Goal: Use online tool/utility: Use online tool/utility

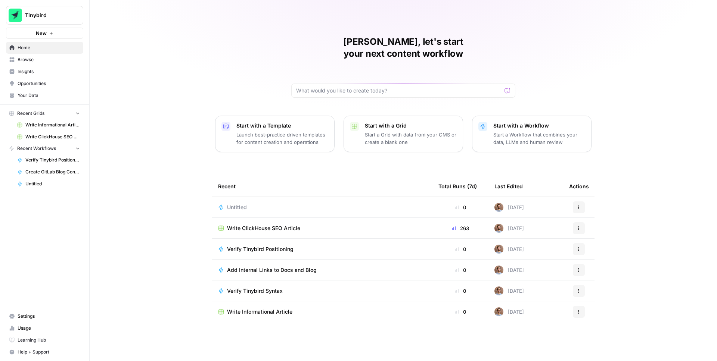
click at [24, 71] on span "Insights" at bounding box center [49, 71] width 62 height 7
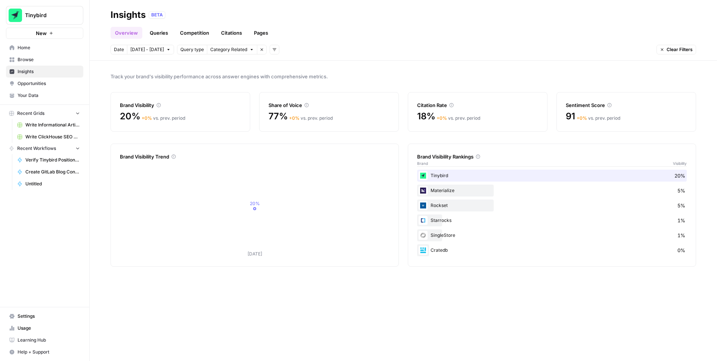
click at [156, 27] on link "Queries" at bounding box center [158, 33] width 27 height 12
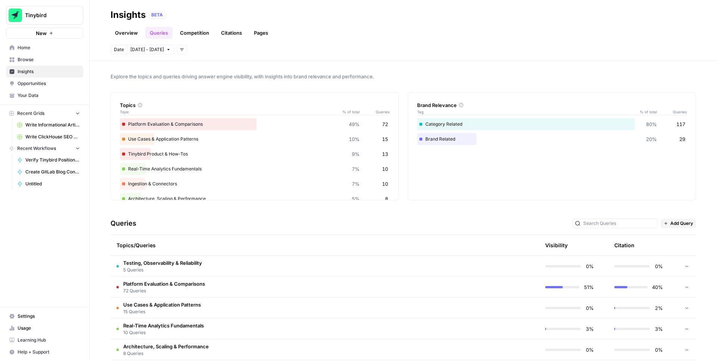
click at [354, 39] on header "Insights BETA Overview Queries Competition Citations Pages Date [DATE] - [DATE]…" at bounding box center [403, 30] width 627 height 61
click at [300, 18] on div "BETA" at bounding box center [422, 14] width 547 height 7
click at [548, 45] on div "Date [DATE] - [DATE] Add filters" at bounding box center [402, 50] width 585 height 10
click at [531, 40] on header "Insights BETA Overview Queries Competition Citations Pages Date [DATE] - [DATE]…" at bounding box center [403, 30] width 627 height 61
click at [132, 34] on link "Overview" at bounding box center [126, 33] width 32 height 12
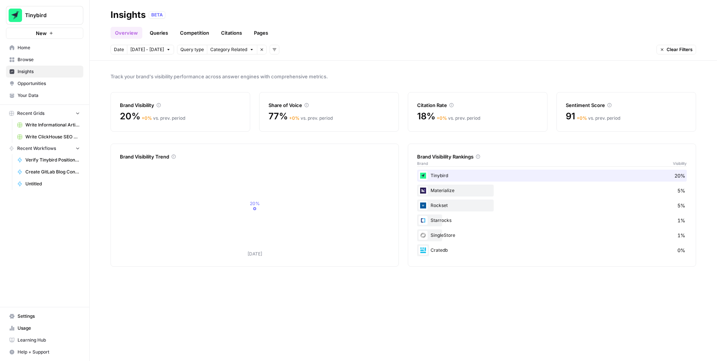
click at [159, 32] on link "Queries" at bounding box center [158, 33] width 27 height 12
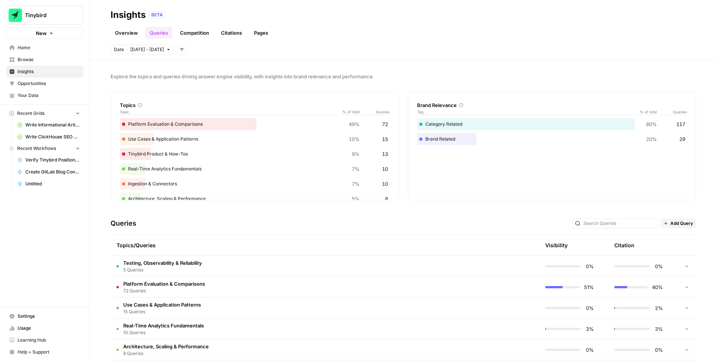
click at [119, 32] on link "Overview" at bounding box center [126, 33] width 32 height 12
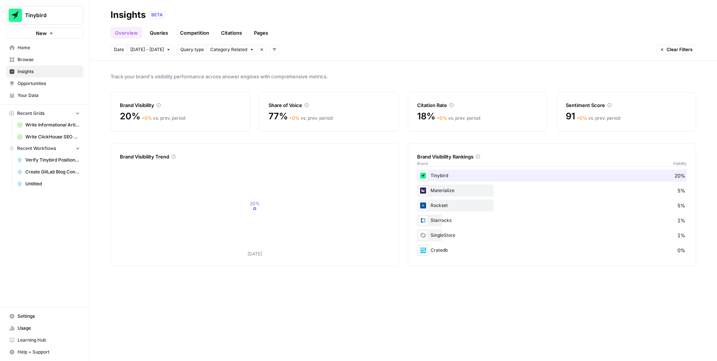
click at [149, 32] on link "Queries" at bounding box center [158, 33] width 27 height 12
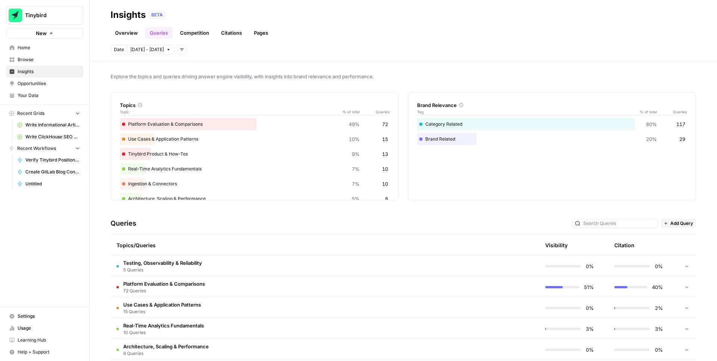
click at [38, 85] on span "Opportunities" at bounding box center [49, 83] width 62 height 7
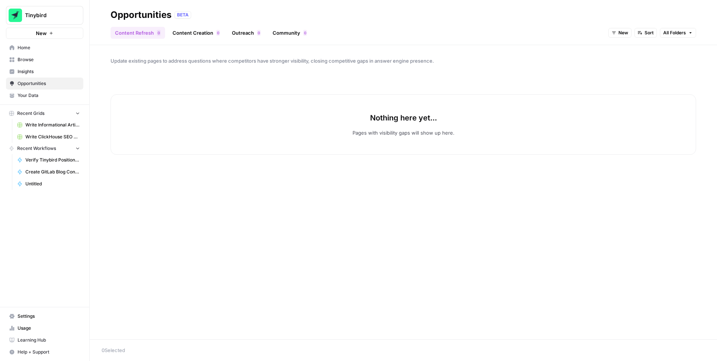
click at [26, 71] on span "Insights" at bounding box center [49, 71] width 62 height 7
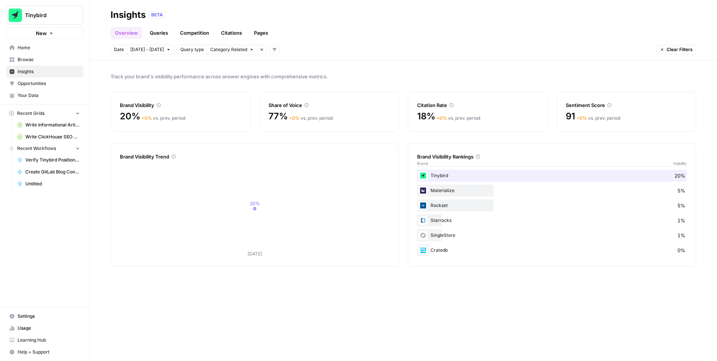
click at [39, 137] on span "Write ClickHouse SEO Article" at bounding box center [52, 137] width 54 height 7
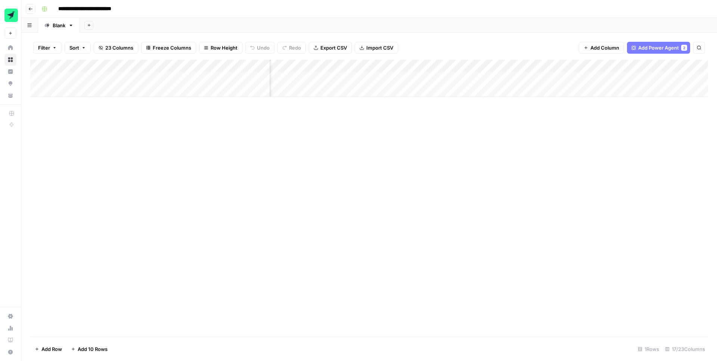
scroll to position [0, 209]
click at [332, 143] on div "Add Column" at bounding box center [368, 198] width 677 height 277
click at [302, 106] on div "Add Column" at bounding box center [368, 198] width 677 height 277
click at [605, 67] on div "Add Column" at bounding box center [368, 78] width 677 height 37
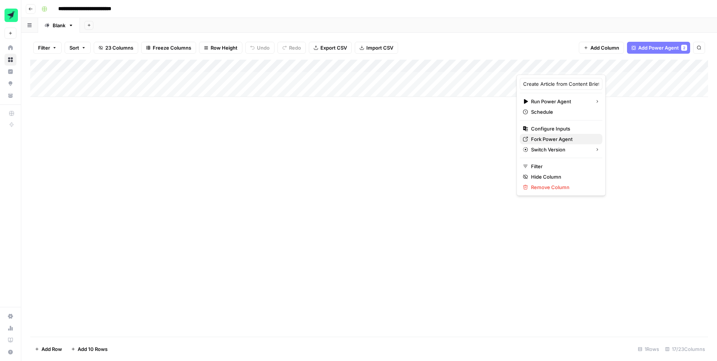
click at [559, 137] on span "Fork Power Agent" at bounding box center [563, 138] width 65 height 7
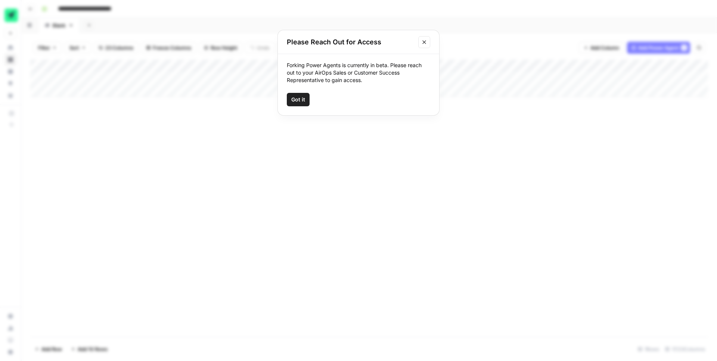
click at [426, 42] on icon "Close modal" at bounding box center [424, 42] width 6 height 6
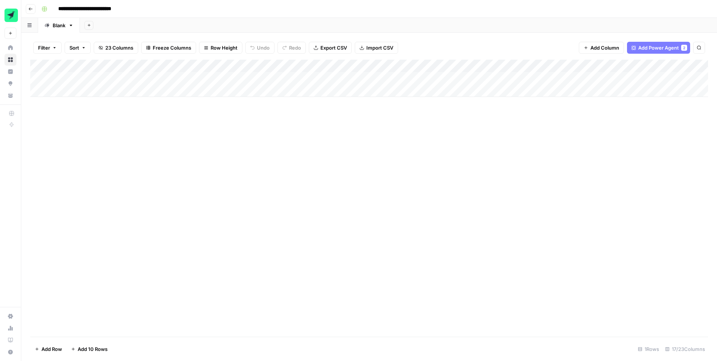
click at [335, 163] on div "Add Column" at bounding box center [368, 198] width 677 height 277
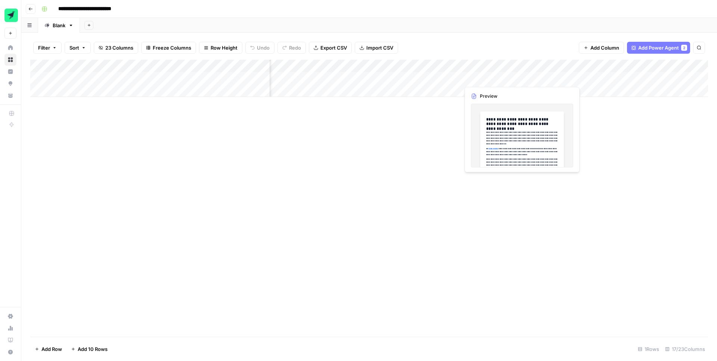
scroll to position [0, 888]
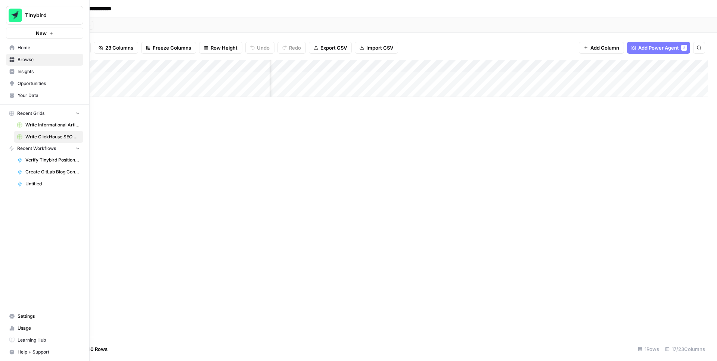
click at [35, 187] on link "Untitled" at bounding box center [48, 184] width 69 height 12
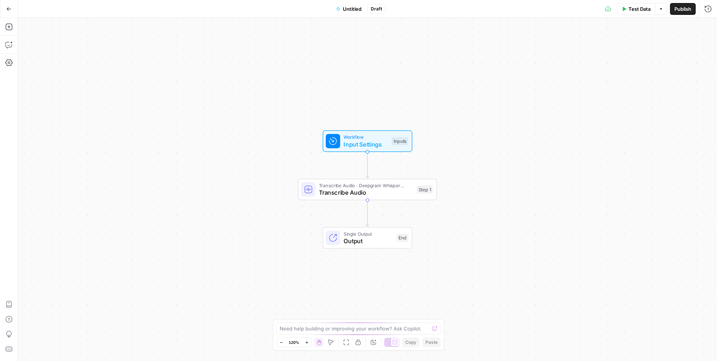
click at [500, 130] on div "Workflow Input Settings Inputs Transcribe Audio · Deepgram Whisper Large Transc…" at bounding box center [367, 189] width 699 height 343
click at [131, 130] on div "Workflow Input Settings Inputs Transcribe Audio · Deepgram Whisper Large Transc…" at bounding box center [367, 189] width 699 height 343
